Goal: Transaction & Acquisition: Purchase product/service

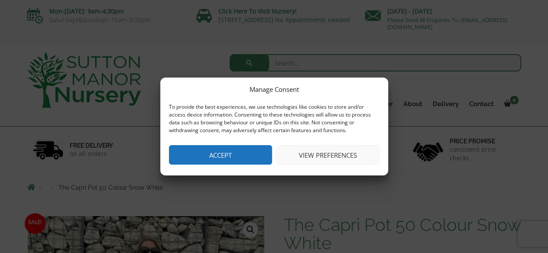
click at [305, 161] on button "View preferences" at bounding box center [327, 154] width 103 height 19
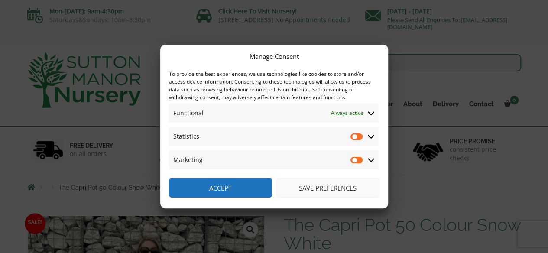
click at [321, 189] on button "Save preferences" at bounding box center [327, 187] width 103 height 19
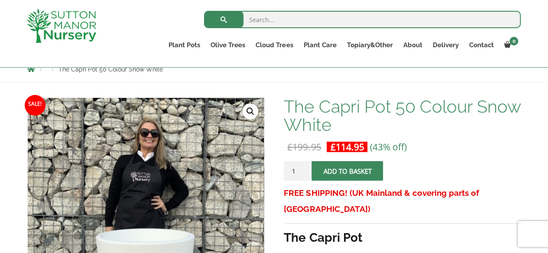
scroll to position [110, 0]
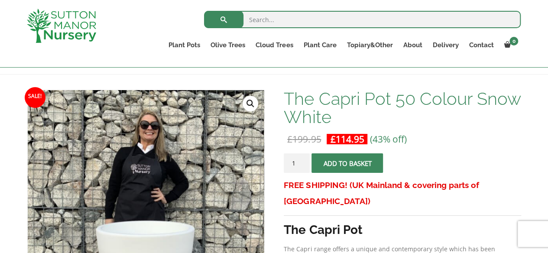
click at [340, 161] on button "Add to basket" at bounding box center [346, 162] width 71 height 19
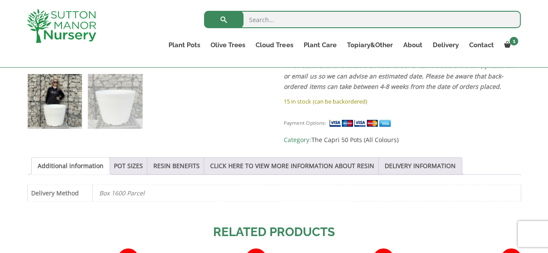
scroll to position [451, 0]
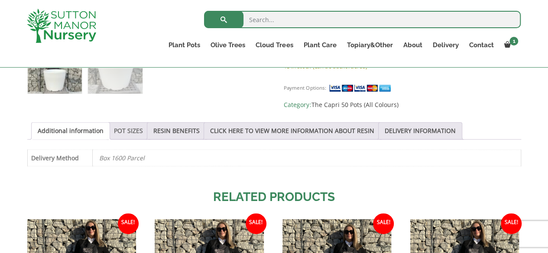
click at [129, 125] on link "POT SIZES" at bounding box center [128, 131] width 29 height 16
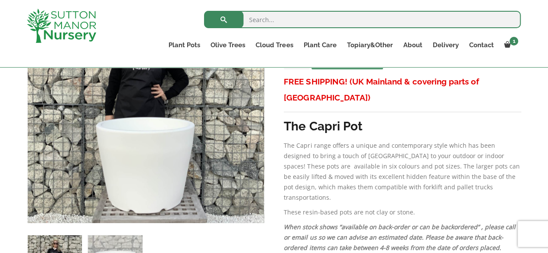
scroll to position [247, 0]
